Goal: Task Accomplishment & Management: Manage account settings

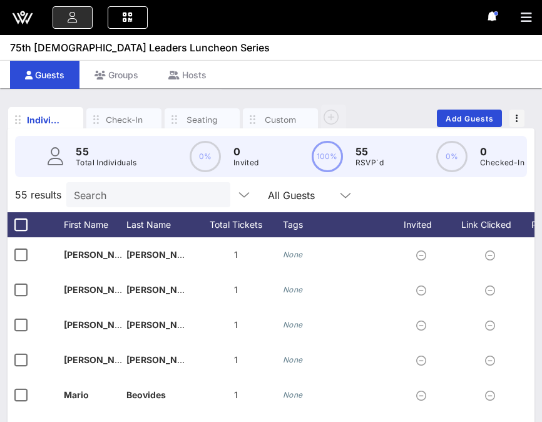
click at [19, 23] on icon at bounding box center [23, 18] width 30 height 30
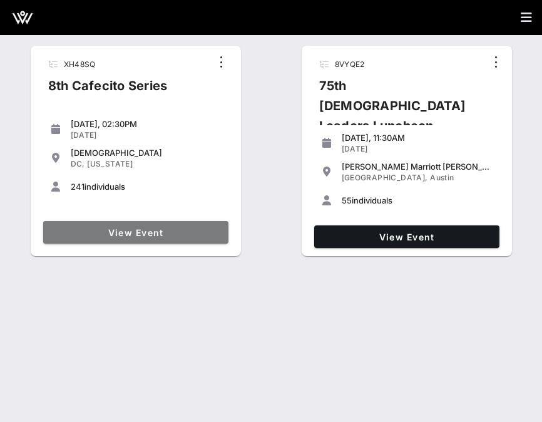
click at [117, 240] on link "View Event" at bounding box center [135, 232] width 185 height 23
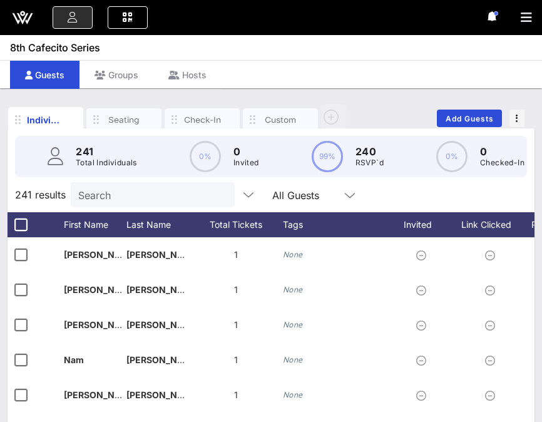
click at [96, 197] on input "Search" at bounding box center [151, 195] width 147 height 16
type input "e"
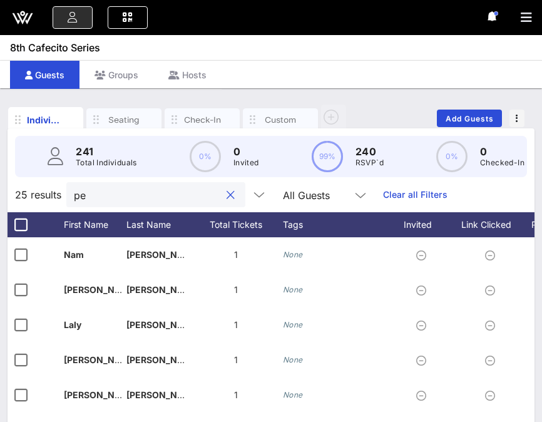
type input "p"
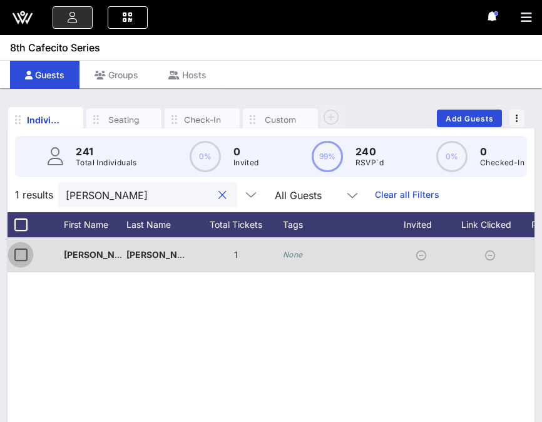
type input "[PERSON_NAME]"
click at [16, 258] on div at bounding box center [20, 254] width 21 height 21
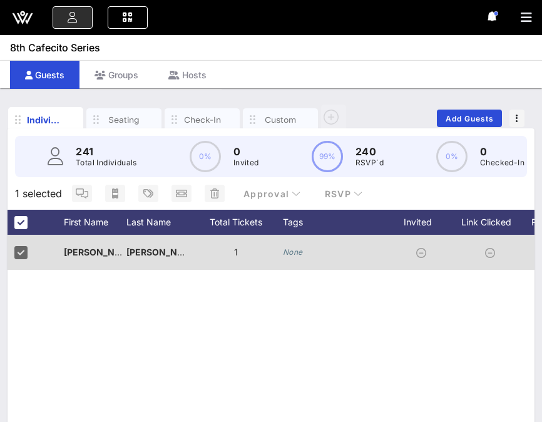
scroll to position [0, 136]
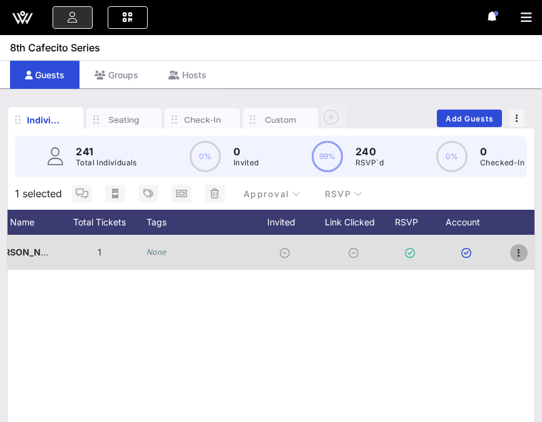
click at [520, 254] on icon "button" at bounding box center [519, 252] width 15 height 15
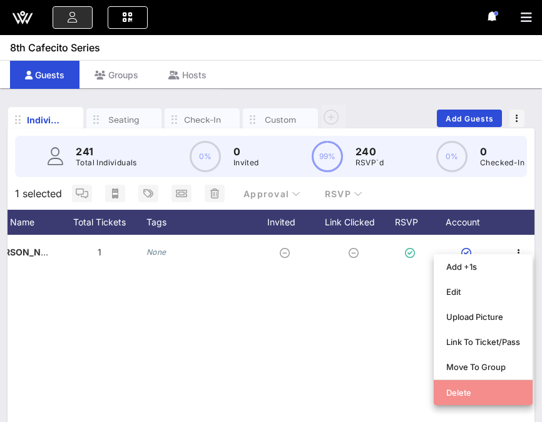
click at [455, 390] on div "Delete" at bounding box center [483, 393] width 74 height 10
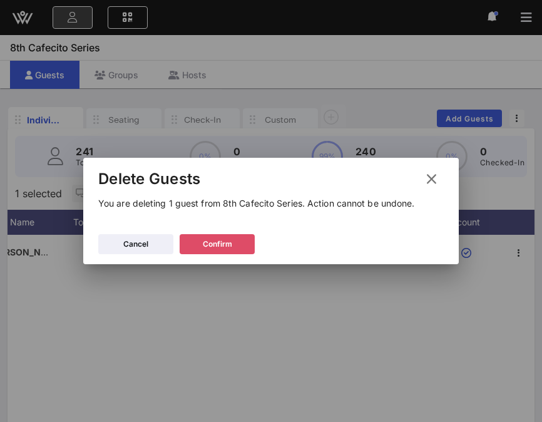
click at [221, 243] on icon at bounding box center [217, 244] width 10 height 9
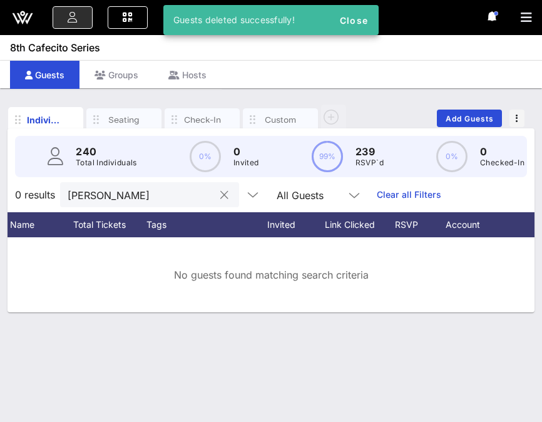
click at [220, 198] on button "clear icon" at bounding box center [224, 195] width 8 height 13
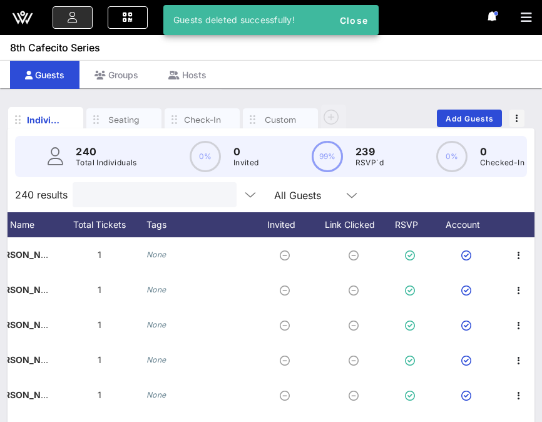
click at [157, 198] on input "text" at bounding box center [153, 195] width 147 height 16
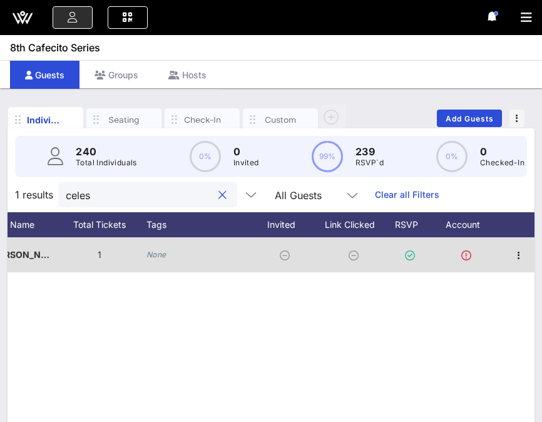
scroll to position [0, 0]
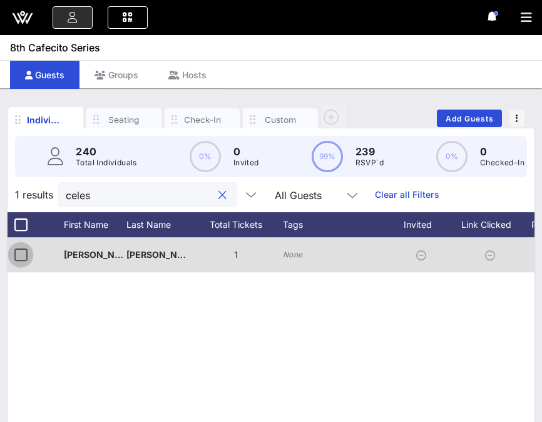
type input "celes"
click at [21, 255] on div at bounding box center [20, 254] width 21 height 21
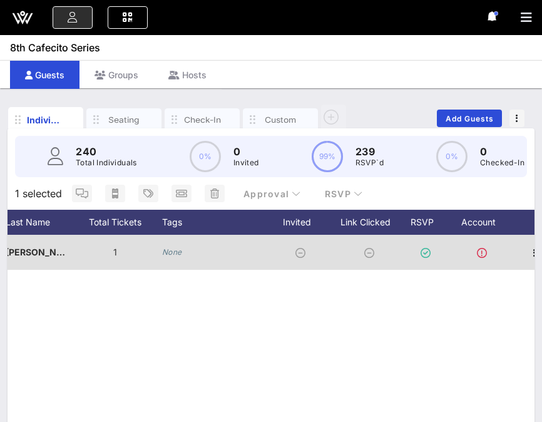
scroll to position [0, 136]
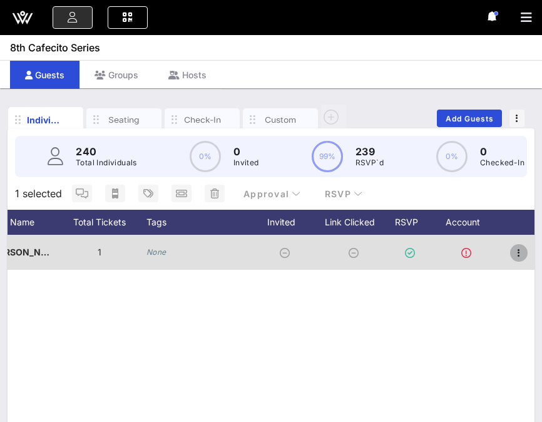
click at [520, 255] on icon "button" at bounding box center [519, 252] width 15 height 15
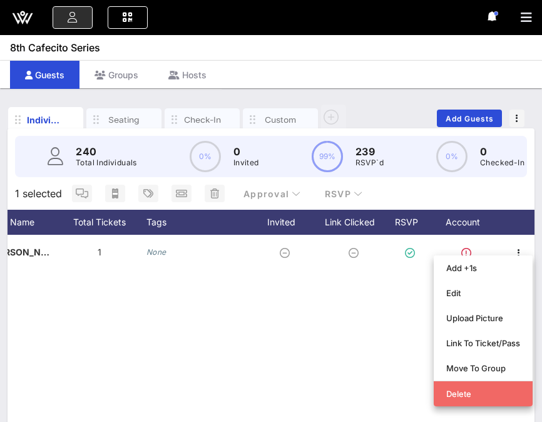
click at [457, 394] on div "Delete" at bounding box center [483, 394] width 74 height 10
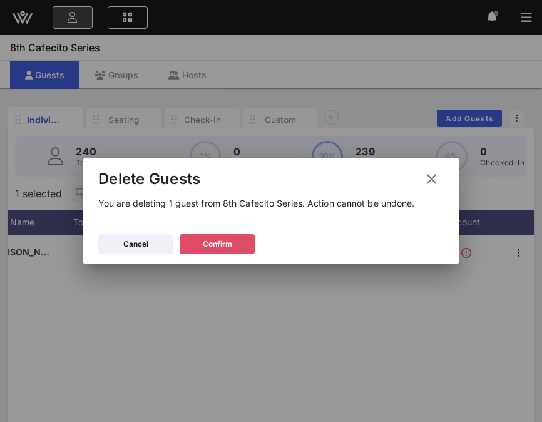
click at [217, 240] on icon at bounding box center [217, 244] width 10 height 9
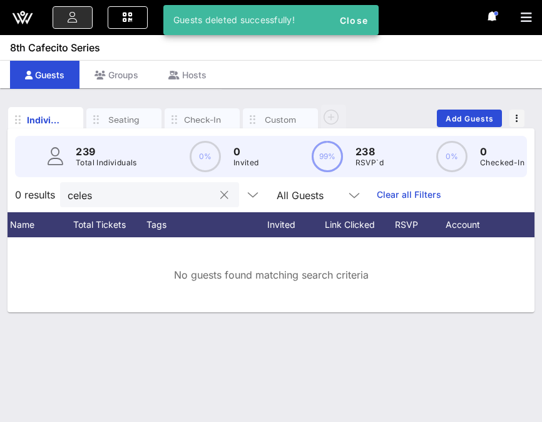
click at [220, 193] on button "clear icon" at bounding box center [224, 195] width 8 height 13
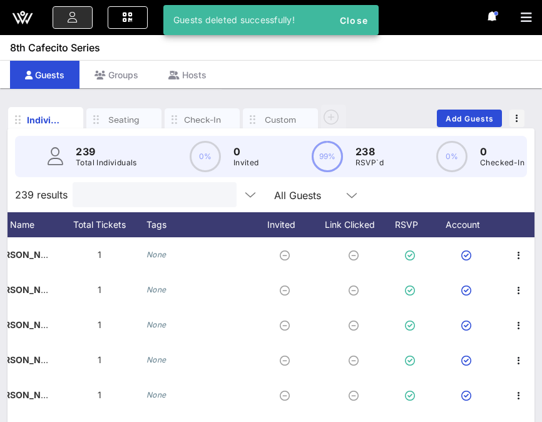
click at [140, 193] on input "text" at bounding box center [153, 195] width 147 height 16
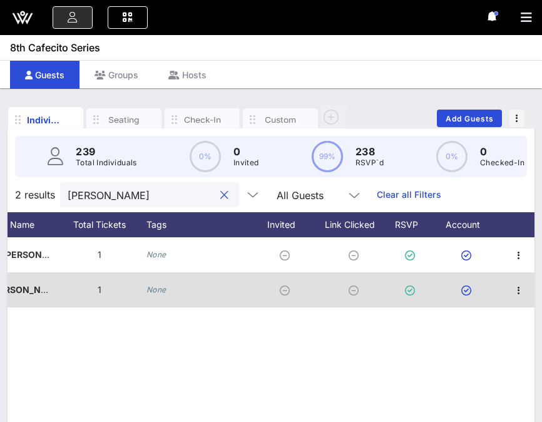
scroll to position [0, 0]
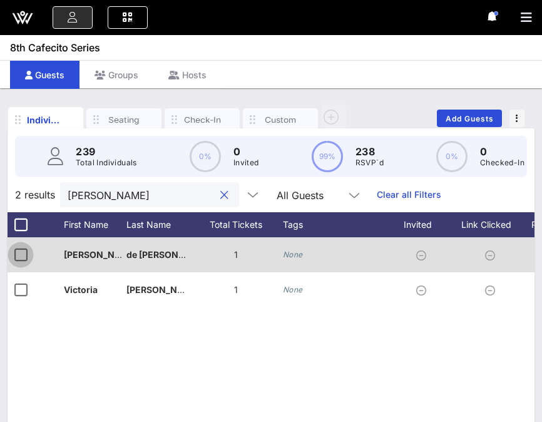
type input "[PERSON_NAME]"
click at [15, 255] on div at bounding box center [20, 254] width 21 height 21
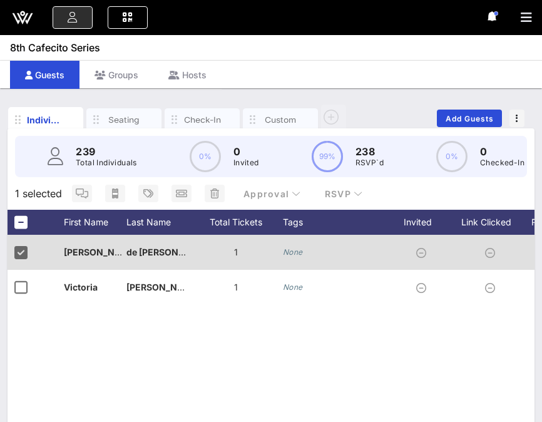
scroll to position [0, 136]
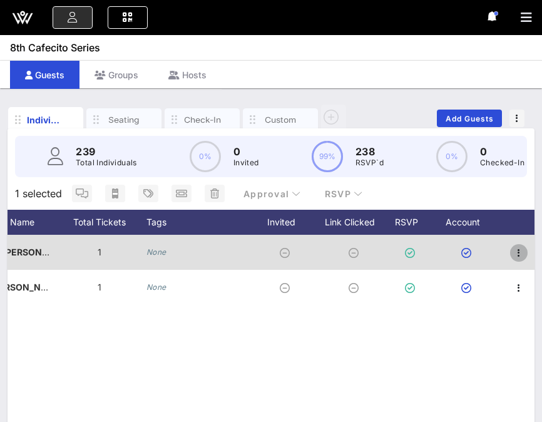
click at [518, 252] on icon "button" at bounding box center [519, 252] width 15 height 15
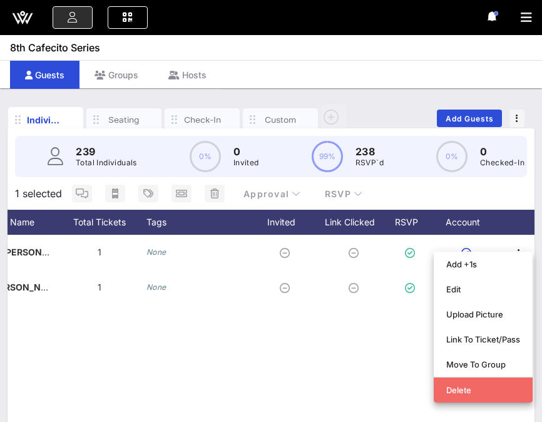
click at [460, 391] on div "Delete" at bounding box center [483, 390] width 74 height 10
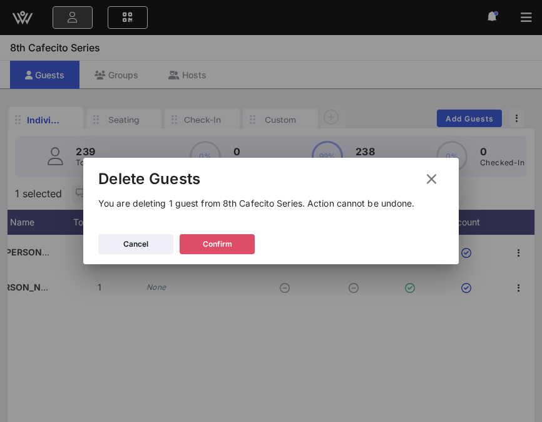
click at [234, 249] on button "Confirm" at bounding box center [217, 244] width 75 height 20
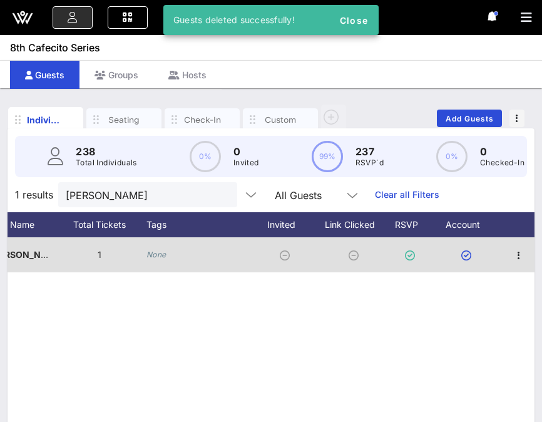
scroll to position [0, 0]
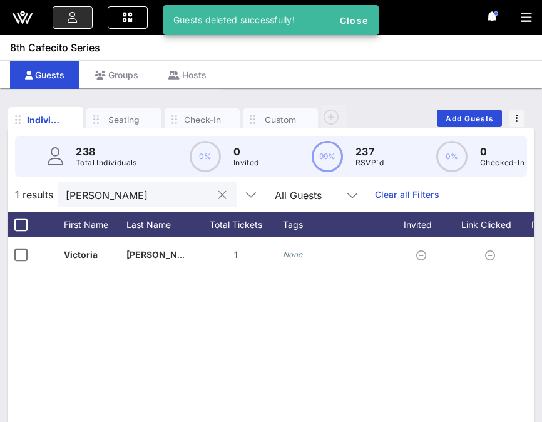
click at [159, 195] on input "[PERSON_NAME]" at bounding box center [139, 195] width 147 height 16
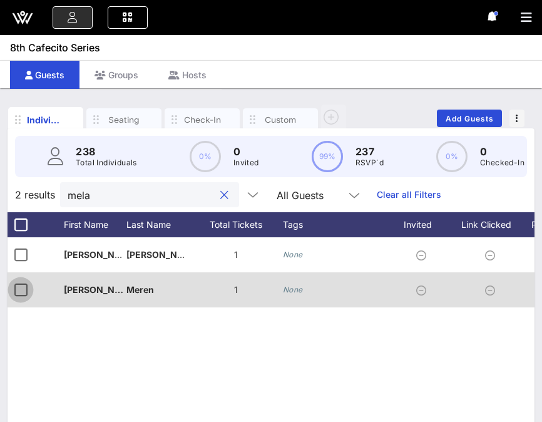
type input "mela"
click at [26, 293] on div at bounding box center [20, 289] width 21 height 21
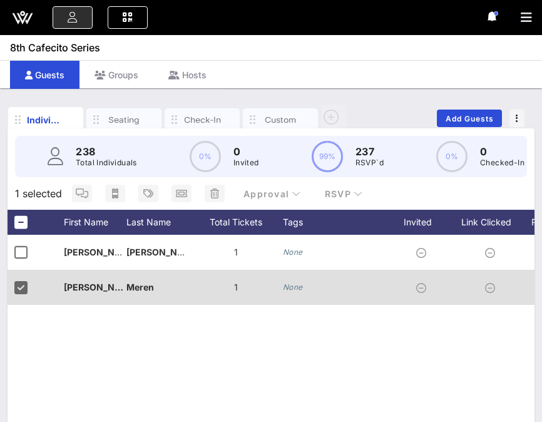
scroll to position [0, 136]
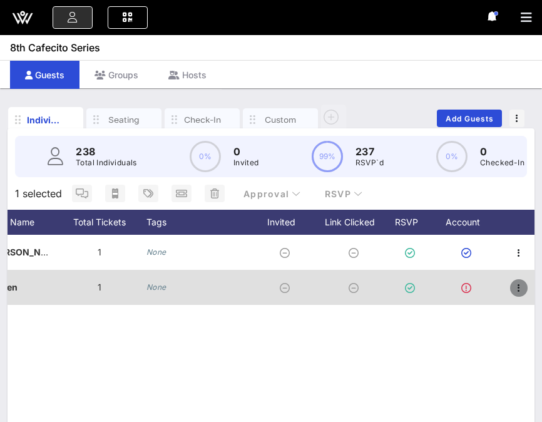
click at [526, 287] on icon "button" at bounding box center [519, 288] width 15 height 15
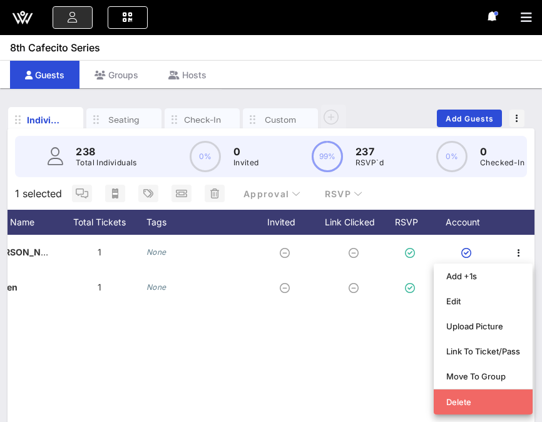
click at [450, 403] on div "Delete" at bounding box center [483, 402] width 74 height 10
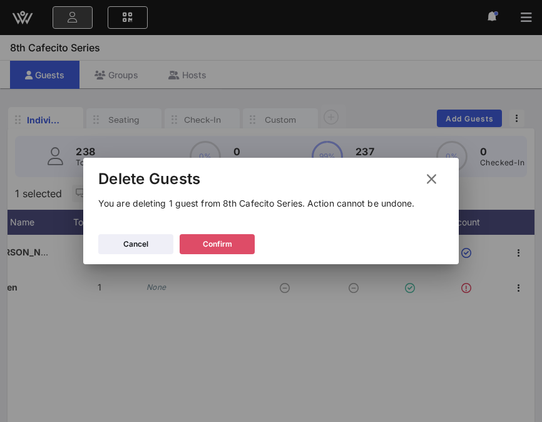
click at [230, 245] on div "Confirm" at bounding box center [217, 244] width 29 height 13
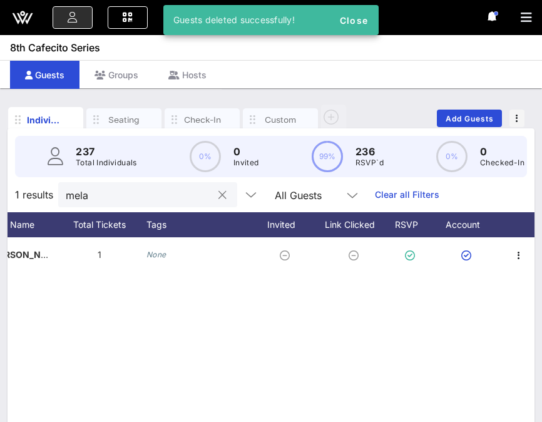
click at [219, 199] on button "clear icon" at bounding box center [223, 195] width 8 height 13
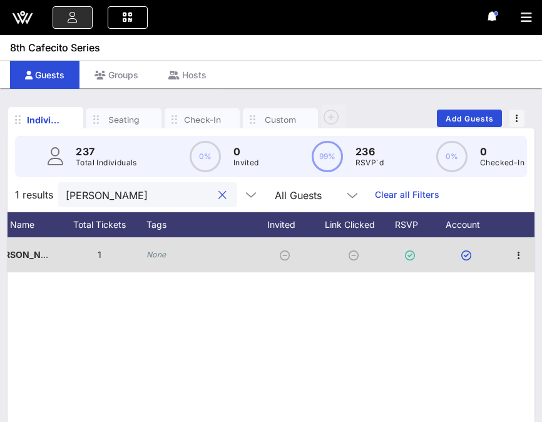
scroll to position [0, 0]
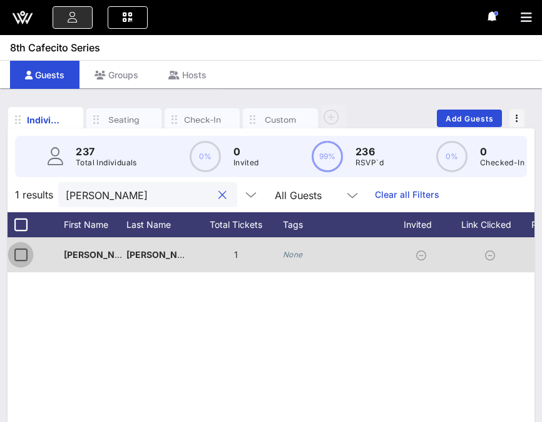
type input "[PERSON_NAME]"
click at [22, 255] on div at bounding box center [20, 254] width 21 height 21
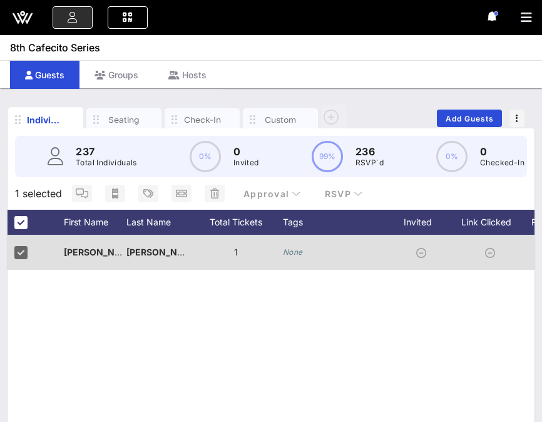
scroll to position [0, 136]
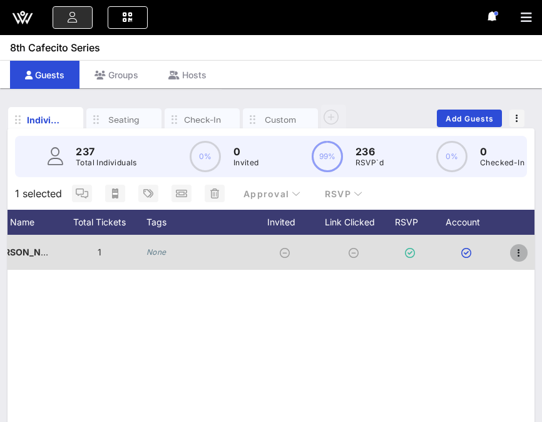
click at [522, 257] on icon "button" at bounding box center [519, 252] width 15 height 15
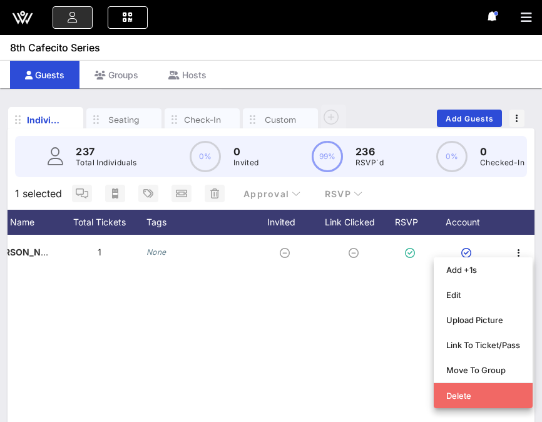
click at [461, 391] on div "Delete" at bounding box center [483, 396] width 74 height 10
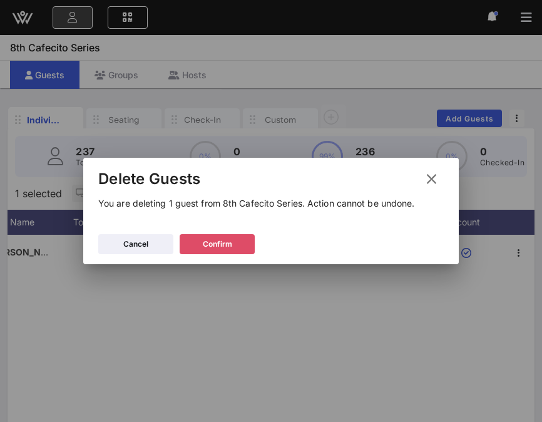
click at [224, 244] on div "Confirm" at bounding box center [217, 244] width 29 height 13
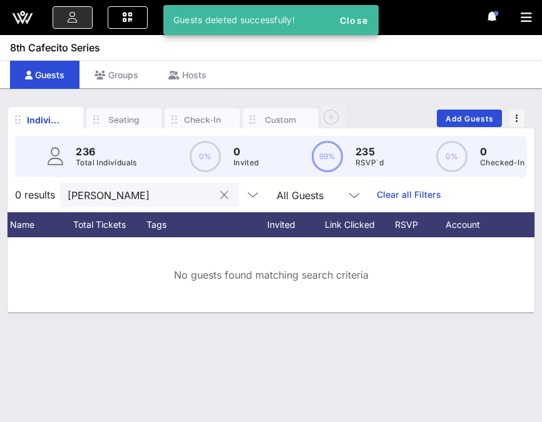
click at [220, 192] on button "clear icon" at bounding box center [224, 195] width 8 height 13
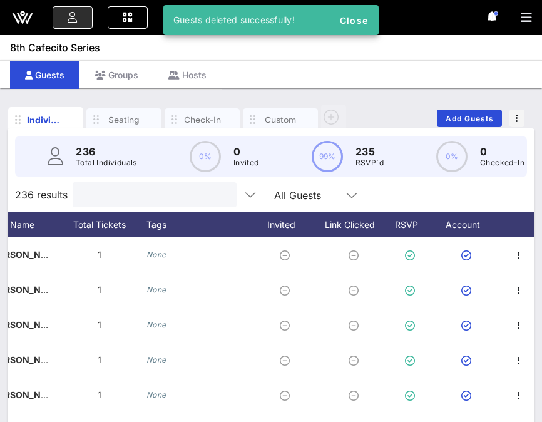
click at [155, 201] on input "text" at bounding box center [153, 195] width 147 height 16
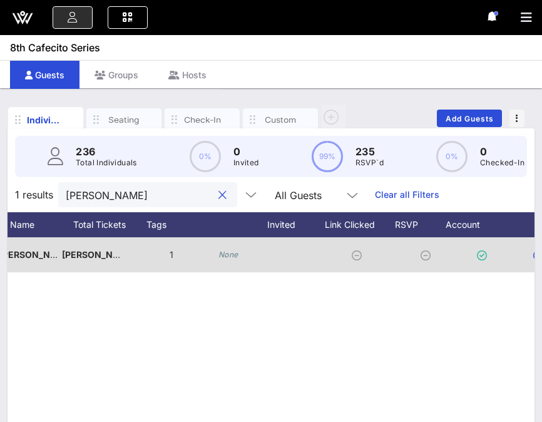
scroll to position [0, 0]
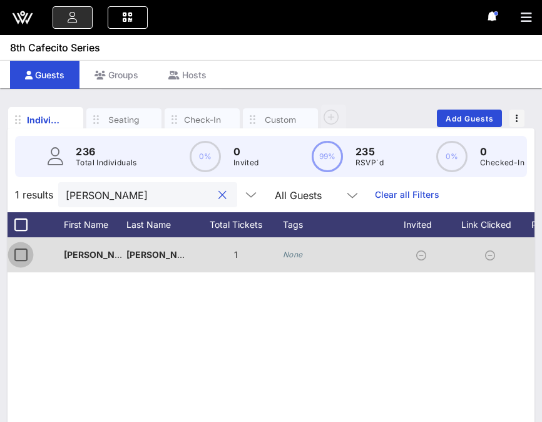
type input "[PERSON_NAME]"
click at [19, 258] on div at bounding box center [20, 254] width 21 height 21
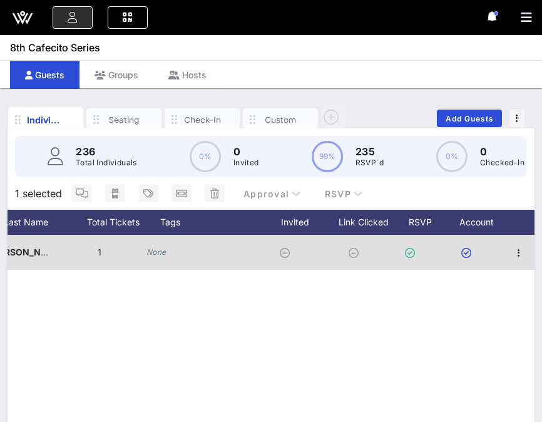
scroll to position [0, 136]
click at [518, 250] on icon "button" at bounding box center [519, 252] width 15 height 15
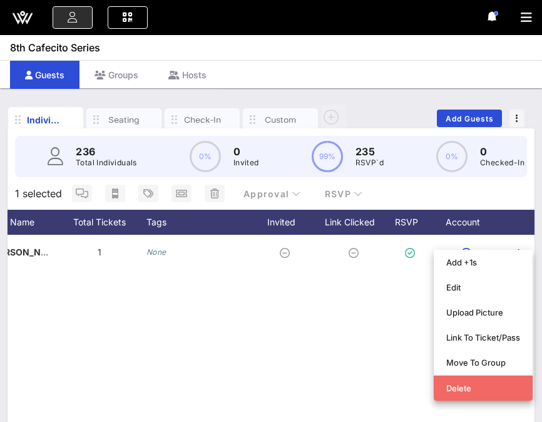
click at [449, 384] on div "Delete" at bounding box center [483, 388] width 74 height 10
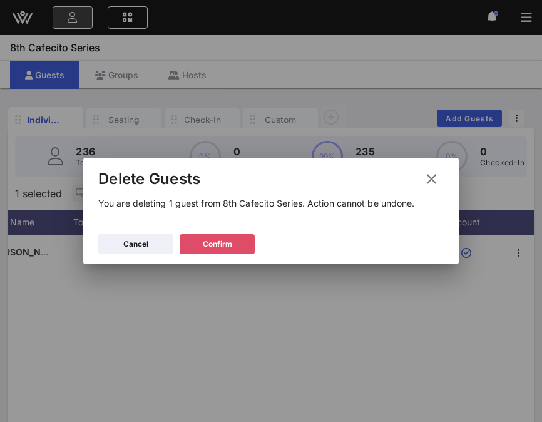
click at [224, 245] on div "Confirm" at bounding box center [217, 244] width 29 height 13
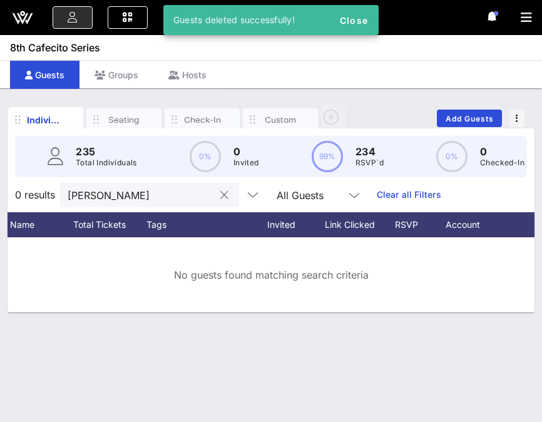
click at [220, 193] on button "clear icon" at bounding box center [224, 195] width 8 height 13
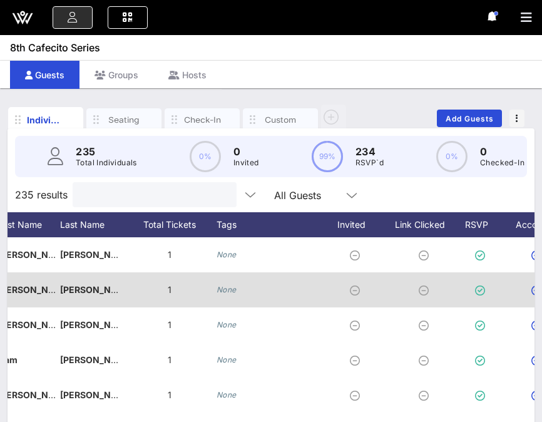
scroll to position [0, 0]
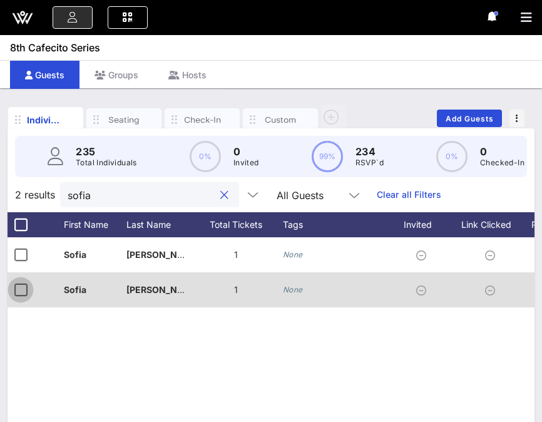
type input "sofia"
click at [18, 287] on div at bounding box center [20, 289] width 21 height 21
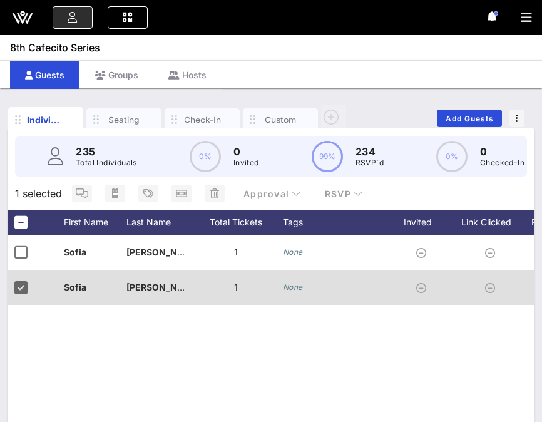
scroll to position [0, 136]
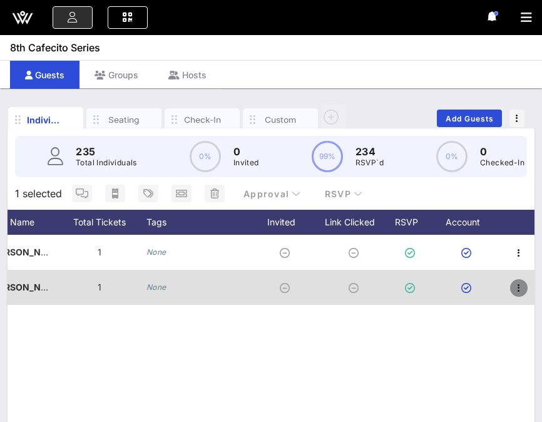
click at [525, 288] on icon "button" at bounding box center [519, 288] width 15 height 15
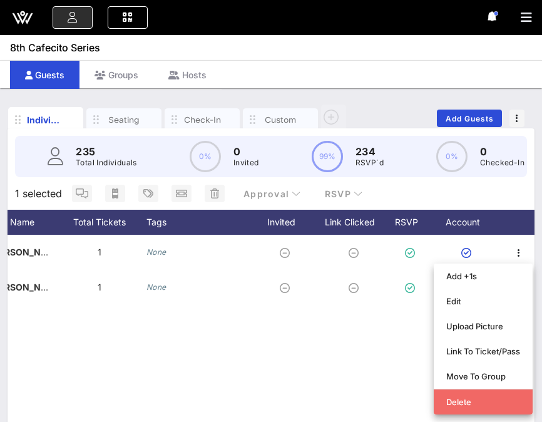
click at [452, 407] on div "Delete" at bounding box center [483, 402] width 74 height 20
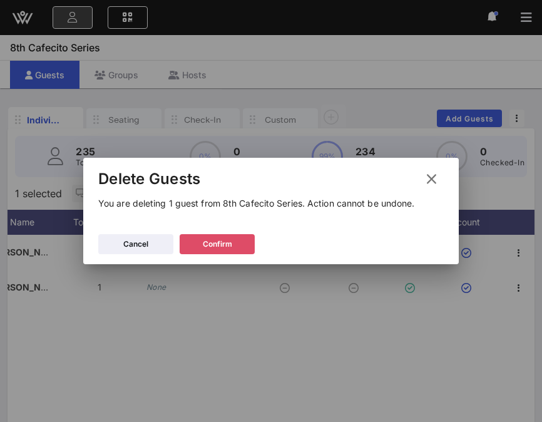
click at [227, 241] on div "Confirm" at bounding box center [217, 244] width 29 height 13
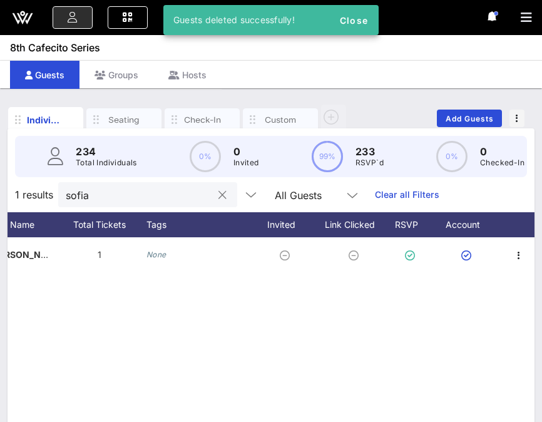
click at [215, 197] on div at bounding box center [222, 195] width 15 height 15
click at [219, 197] on button "clear icon" at bounding box center [223, 195] width 8 height 13
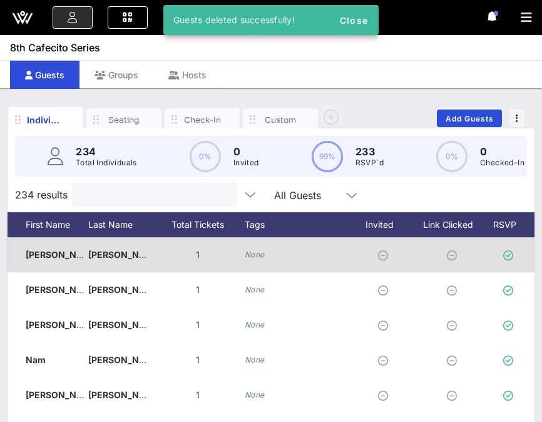
scroll to position [0, 0]
